Goal: Task Accomplishment & Management: Use online tool/utility

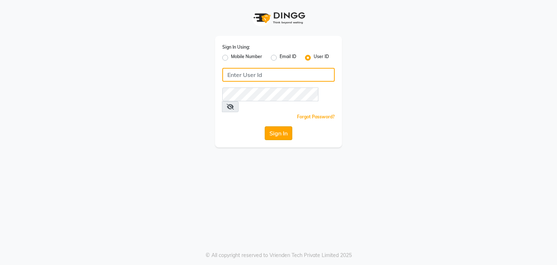
type input "nailsandbeyond"
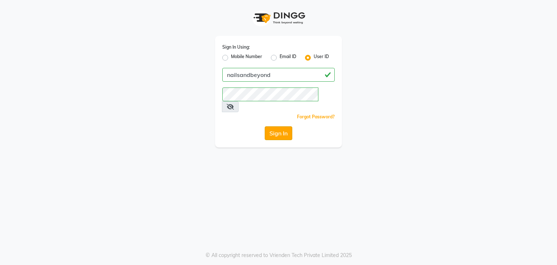
click at [273, 126] on button "Sign In" at bounding box center [279, 133] width 28 height 14
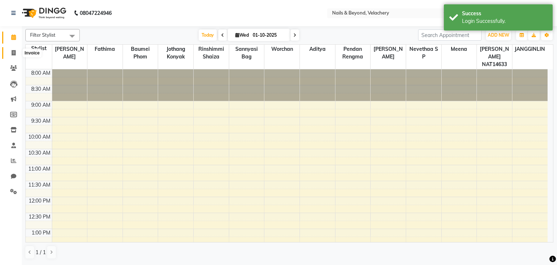
click at [16, 51] on span at bounding box center [13, 53] width 13 height 8
select select "8978"
select select "service"
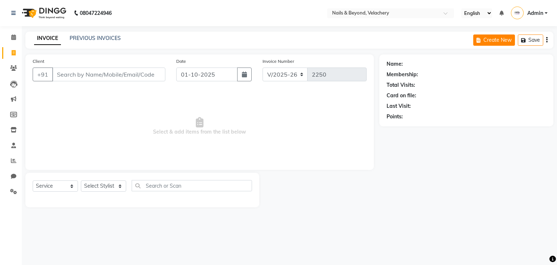
click at [492, 41] on button "Create New" at bounding box center [494, 39] width 42 height 11
select select "8978"
select select "service"
click at [492, 41] on button "Create New" at bounding box center [494, 39] width 42 height 11
select select "8978"
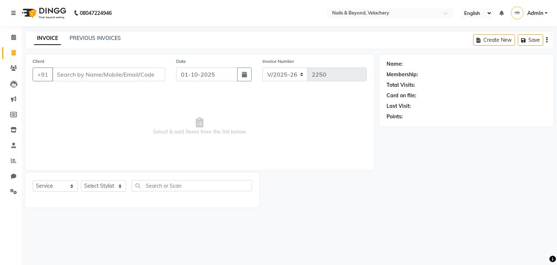
select select "service"
click at [102, 77] on input "Client" at bounding box center [108, 74] width 113 height 14
click at [547, 40] on icon "button" at bounding box center [546, 40] width 1 height 0
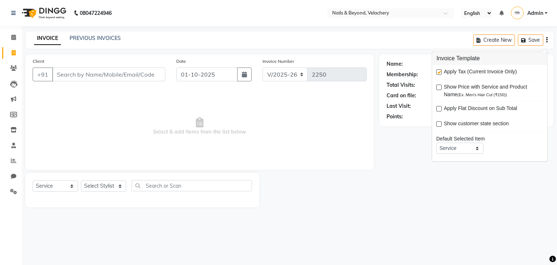
click at [412, 174] on div "Name: Membership: Total Visits: Card on file: Last Visit: Points:" at bounding box center [468, 130] width 179 height 153
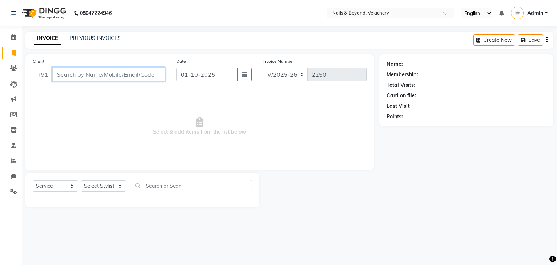
click at [98, 73] on input "Client" at bounding box center [108, 74] width 113 height 14
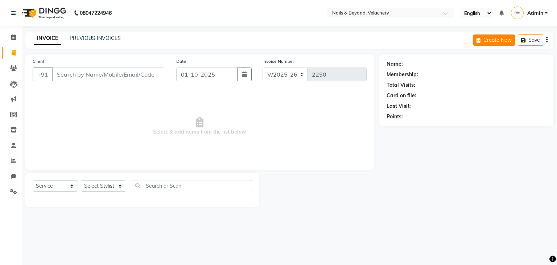
click at [486, 40] on button "Create New" at bounding box center [494, 39] width 42 height 11
select select "service"
type input "2250"
select select "8978"
click at [86, 79] on input "Client" at bounding box center [108, 74] width 113 height 14
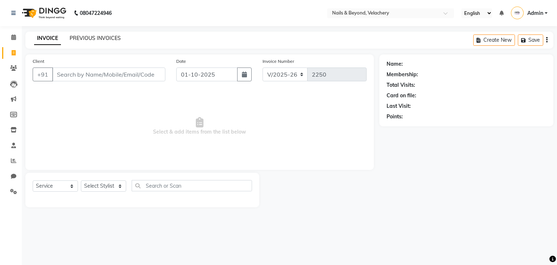
click at [93, 39] on link "PREVIOUS INVOICES" at bounding box center [95, 38] width 51 height 7
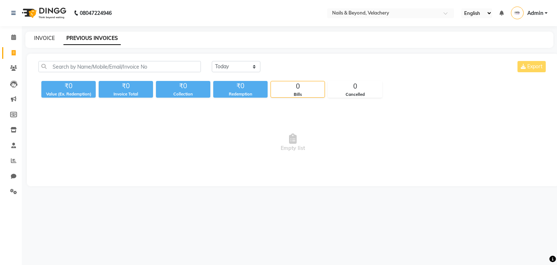
click at [41, 37] on link "INVOICE" at bounding box center [44, 38] width 21 height 7
select select "8978"
select select "service"
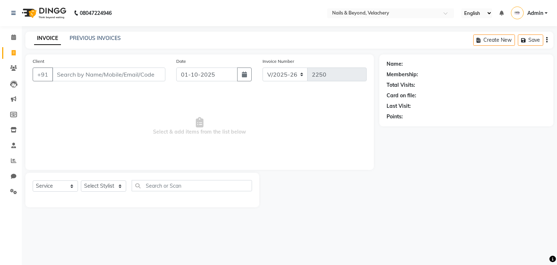
click at [135, 111] on span "Select & add items from the list below" at bounding box center [200, 126] width 334 height 73
click at [100, 79] on input "Client" at bounding box center [108, 74] width 113 height 14
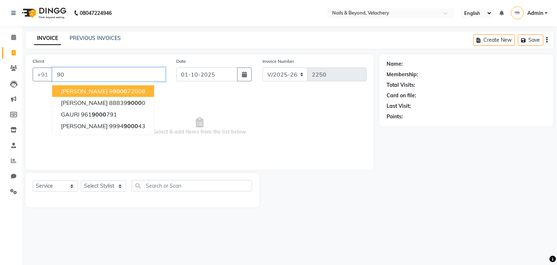
type input "9"
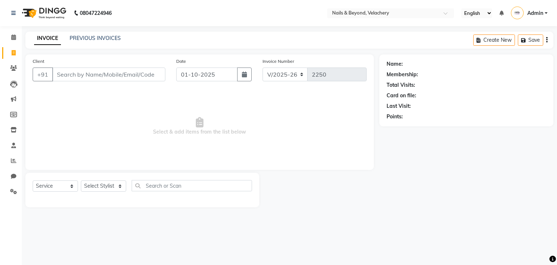
click at [137, 100] on span "Select & add items from the list below" at bounding box center [200, 126] width 334 height 73
click at [509, 218] on div "08047224946 Select Location × Nails & Beyond, Velachery English ENGLISH Español…" at bounding box center [278, 132] width 557 height 265
click at [81, 78] on input "Client" at bounding box center [108, 74] width 113 height 14
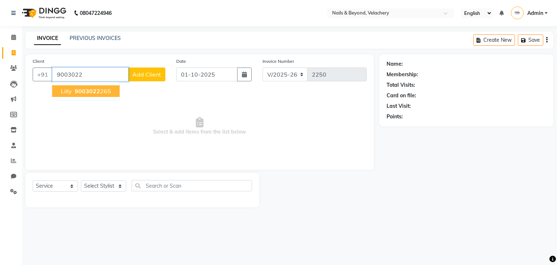
click at [94, 93] on span "9003022" at bounding box center [87, 90] width 25 height 7
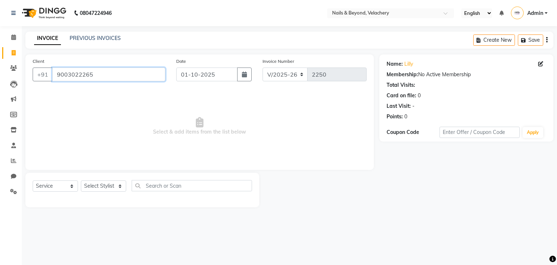
click at [96, 76] on input "9003022265" at bounding box center [108, 74] width 113 height 14
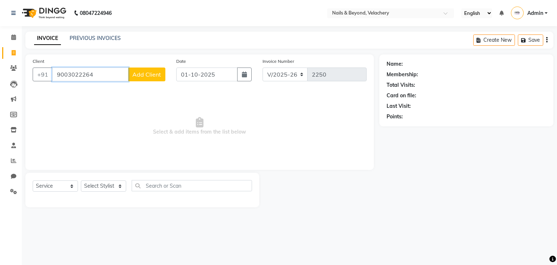
type input "9003022264"
click at [161, 73] on span "Add Client" at bounding box center [146, 74] width 29 height 7
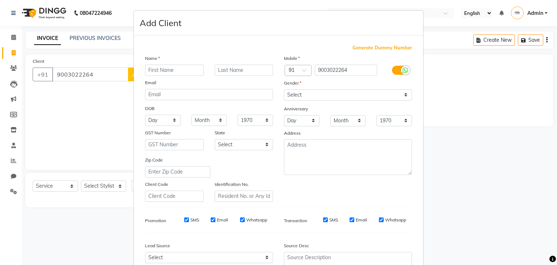
click at [157, 70] on input "text" at bounding box center [174, 70] width 59 height 11
type input "lilly"
click at [235, 69] on input "text" at bounding box center [244, 70] width 59 height 11
type input "."
click at [371, 92] on select "Select [DEMOGRAPHIC_DATA] [DEMOGRAPHIC_DATA] Other Prefer Not To Say" at bounding box center [348, 94] width 128 height 11
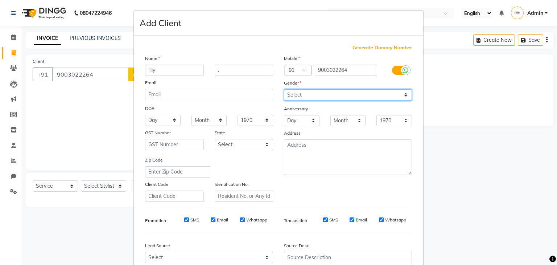
select select "[DEMOGRAPHIC_DATA]"
click at [284, 90] on select "Select [DEMOGRAPHIC_DATA] [DEMOGRAPHIC_DATA] Other Prefer Not To Say" at bounding box center [348, 94] width 128 height 11
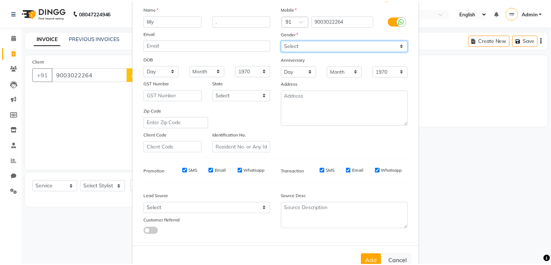
scroll to position [74, 0]
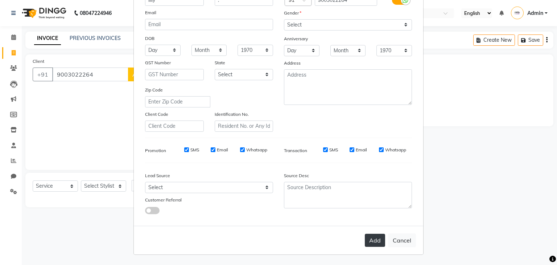
click at [373, 242] on button "Add" at bounding box center [375, 239] width 20 height 13
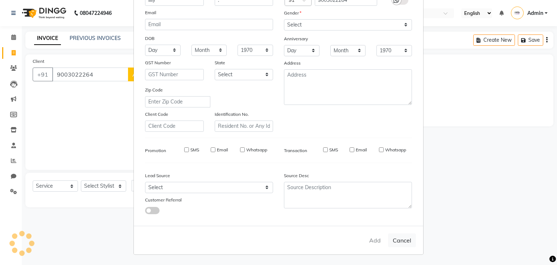
select select
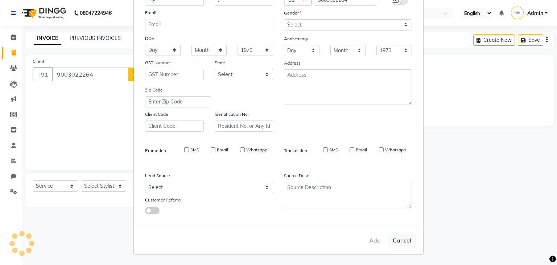
select select
checkbox input "false"
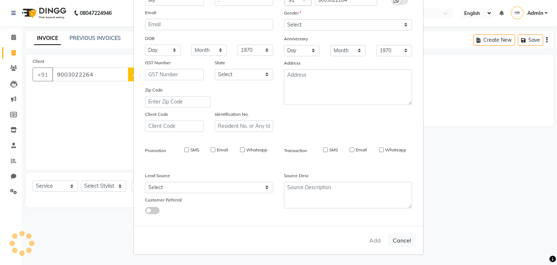
checkbox input "false"
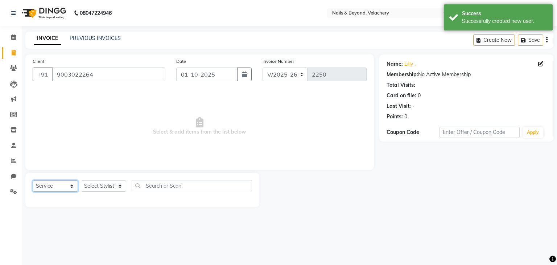
click at [61, 189] on select "Select Service Product Membership Package Voucher Prepaid Gift Card" at bounding box center [55, 185] width 45 height 11
click at [117, 185] on select "Select Stylist [PERSON_NAME] [PERSON_NAME] JANGGINLIN Jothang Konyak [PERSON_NA…" at bounding box center [103, 185] width 45 height 11
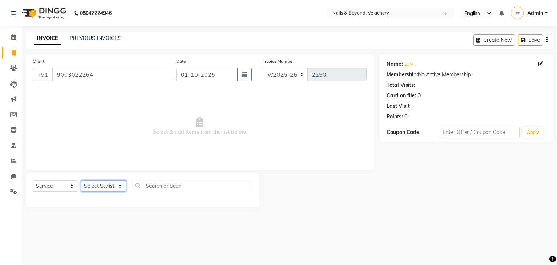
select select "91193"
click at [81, 181] on select "Select Stylist [PERSON_NAME] [PERSON_NAME] JANGGINLIN Jothang Konyak [PERSON_NA…" at bounding box center [103, 185] width 45 height 11
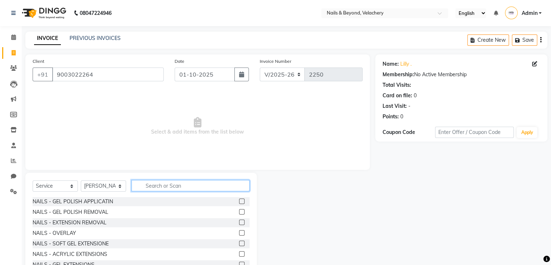
click at [157, 186] on input "text" at bounding box center [191, 185] width 118 height 11
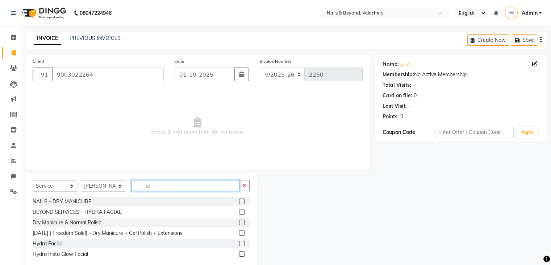
type input "dr"
click at [149, 201] on div "NAILS - DRY MANICURE" at bounding box center [141, 201] width 217 height 9
click at [241, 223] on label at bounding box center [241, 221] width 5 height 5
click at [241, 223] on input "checkbox" at bounding box center [241, 222] width 5 height 5
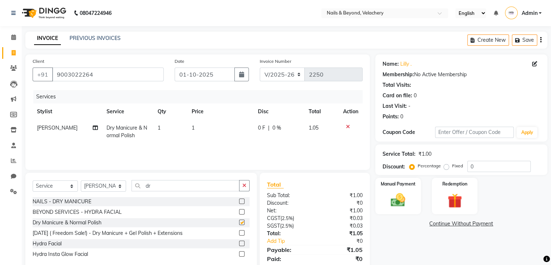
checkbox input "false"
click at [120, 186] on select "Select Stylist [PERSON_NAME] [PERSON_NAME] JANGGINLIN Jothang Konyak [PERSON_NA…" at bounding box center [103, 185] width 45 height 11
select select "91206"
click at [81, 181] on select "Select Stylist [PERSON_NAME] [PERSON_NAME] JANGGINLIN Jothang Konyak [PERSON_NA…" at bounding box center [103, 185] width 45 height 11
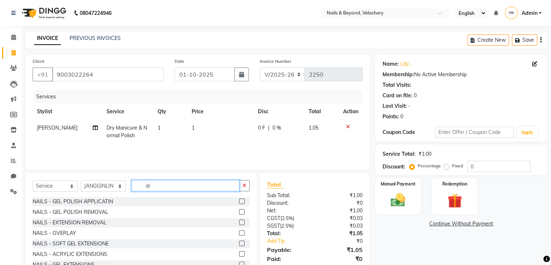
click at [155, 183] on input "dr" at bounding box center [186, 185] width 108 height 11
type input "d"
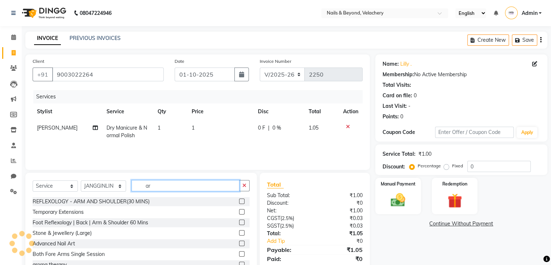
type input "a"
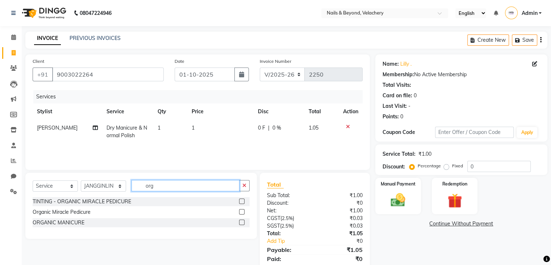
type input "org"
click at [164, 203] on div "TINTING - ORGANIC MIRACLE PEDICURE" at bounding box center [141, 201] width 217 height 9
click at [244, 209] on label at bounding box center [241, 211] width 5 height 5
click at [244, 210] on input "checkbox" at bounding box center [241, 212] width 5 height 5
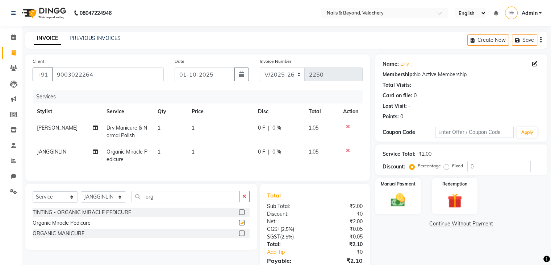
checkbox input "false"
click at [198, 129] on td "1" at bounding box center [220, 132] width 66 height 24
select select "91193"
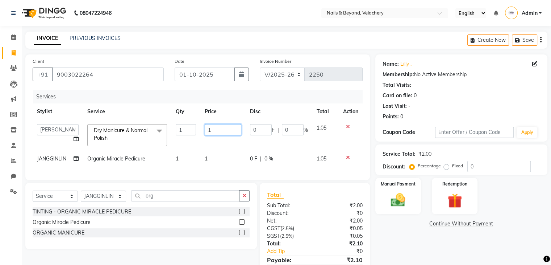
click at [214, 128] on input "1" at bounding box center [223, 129] width 37 height 11
type input "6"
type input "0"
type input "600"
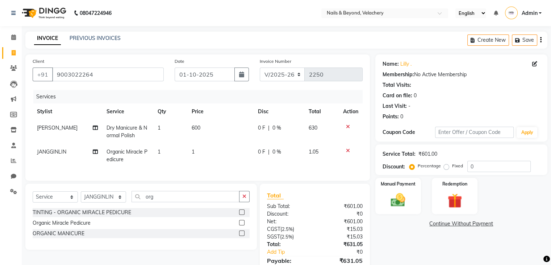
click at [235, 142] on td "600" at bounding box center [220, 132] width 66 height 24
select select "91193"
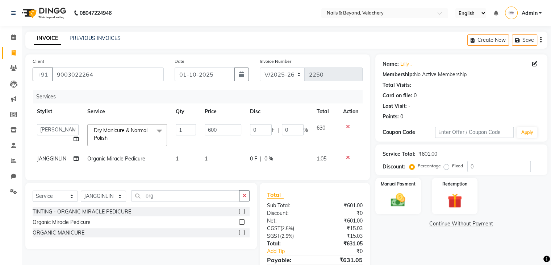
click at [212, 157] on td "1" at bounding box center [222, 158] width 45 height 16
select select "91206"
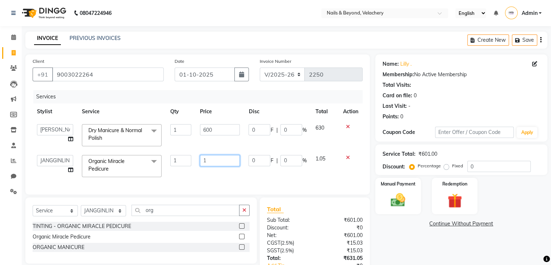
click at [212, 157] on input "1" at bounding box center [220, 160] width 40 height 11
type input "2500"
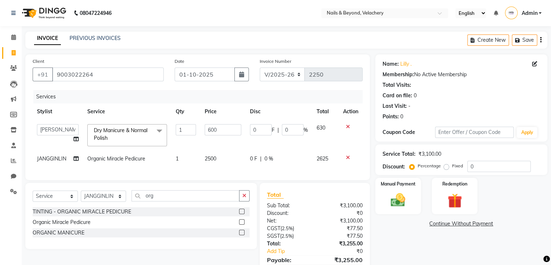
click at [241, 178] on div "Client [PHONE_NUMBER] Date [DATE] Invoice Number V/2025 V/[PHONE_NUMBER] Servic…" at bounding box center [197, 116] width 345 height 125
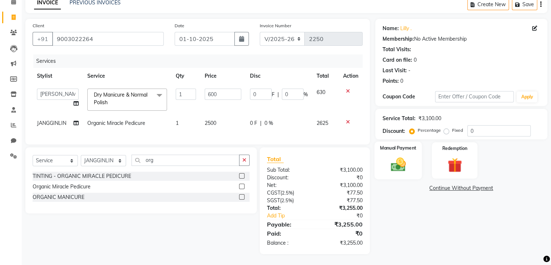
click at [413, 153] on div "Manual Payment" at bounding box center [397, 159] width 47 height 37
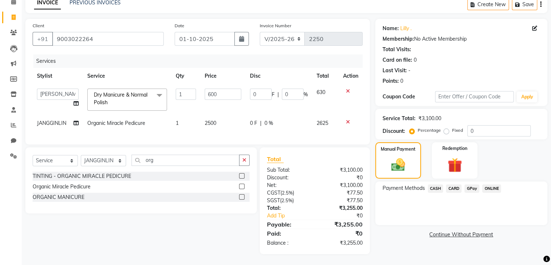
click at [454, 184] on span "CARD" at bounding box center [454, 188] width 16 height 8
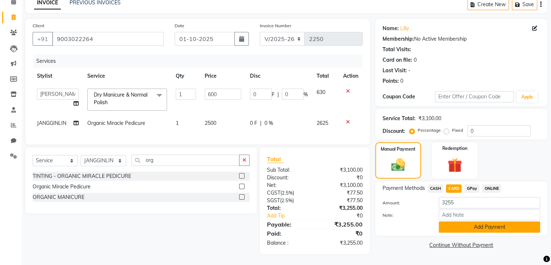
click at [493, 222] on button "Add Payment" at bounding box center [490, 226] width 102 height 11
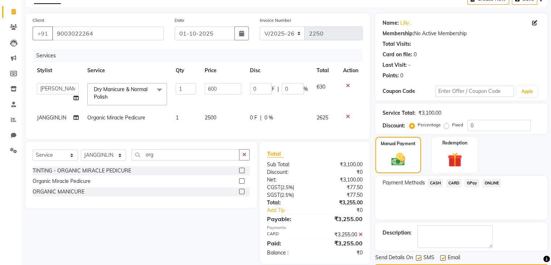
scroll to position [62, 0]
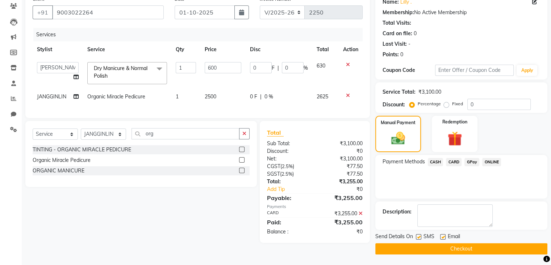
click at [474, 247] on button "Checkout" at bounding box center [462, 248] width 172 height 11
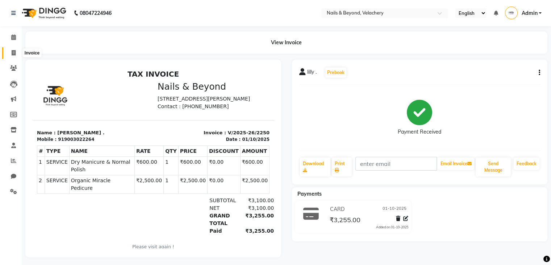
click at [14, 51] on icon at bounding box center [14, 52] width 4 height 5
select select "8978"
select select "service"
